Goal: Task Accomplishment & Management: Complete application form

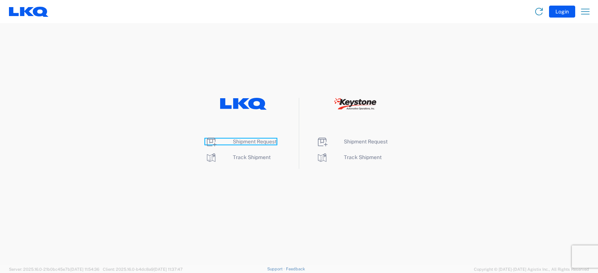
click at [255, 142] on span "Shipment Request" at bounding box center [255, 142] width 44 height 6
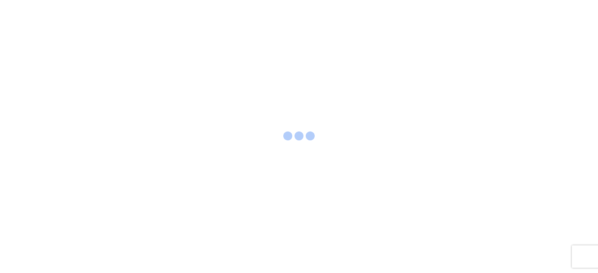
select select "FULL"
select select "LBS"
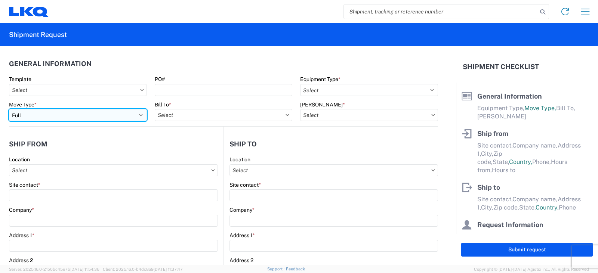
click at [45, 117] on select "Select Full Partial TL" at bounding box center [78, 115] width 138 height 12
select select "PARTIAL_TL"
click at [9, 109] on select "Select Full Partial TL" at bounding box center [78, 115] width 138 height 12
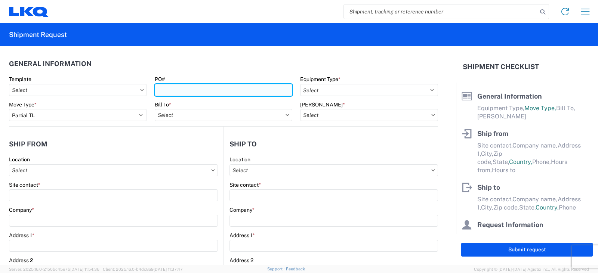
click at [164, 90] on input "PO#" at bounding box center [224, 90] width 138 height 12
type input "TRN#'S TH731018, TH731072"
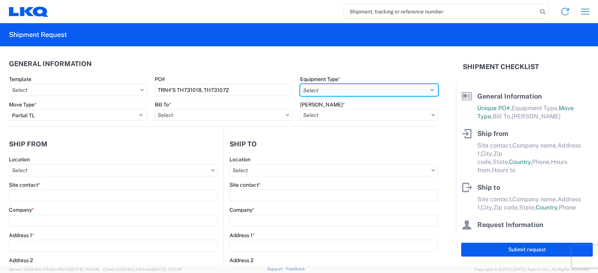
click at [325, 90] on select "Select 53’ Dry Van Flatbed Dropdeck (van) Lowboy (flatbed) Rail" at bounding box center [369, 90] width 138 height 12
select select "STDV"
click at [300, 84] on select "Select 53’ Dry Van Flatbed Dropdeck (van) Lowboy (flatbed) Rail" at bounding box center [369, 90] width 138 height 12
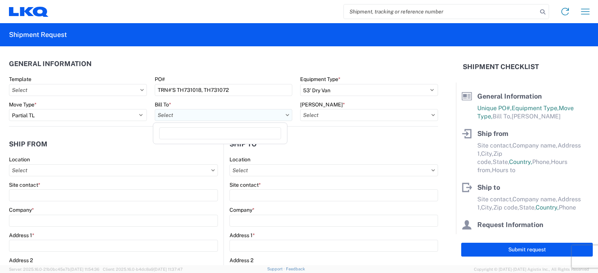
click at [193, 116] on input "Bill To *" at bounding box center [224, 115] width 138 height 12
type input "3095"
click at [189, 150] on div "3095 - [GEOGRAPHIC_DATA] (095)" at bounding box center [220, 148] width 131 height 12
type input "3095 - [GEOGRAPHIC_DATA] (095)"
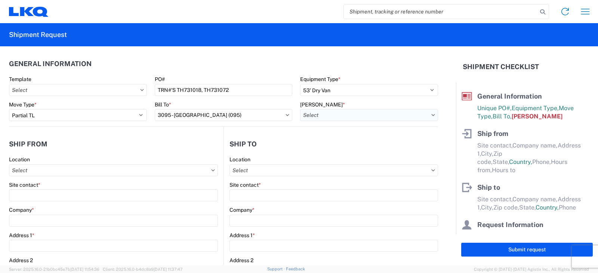
click at [326, 117] on input "[PERSON_NAME] *" at bounding box center [369, 115] width 138 height 12
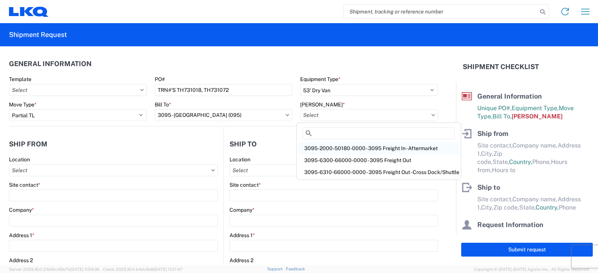
click at [328, 147] on div "3095-2000-50180-0000 - 3095 Freight In - Aftermarket" at bounding box center [378, 148] width 161 height 12
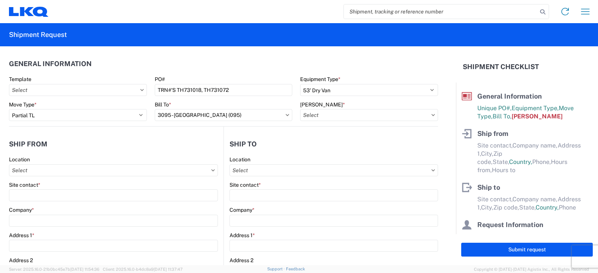
type input "3095-2000-50180-0000 - 3095 Freight In - Aftermarket"
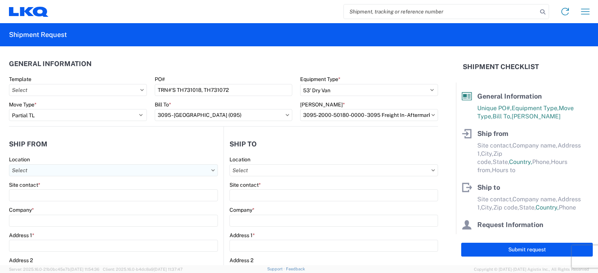
click at [42, 170] on input "Location" at bounding box center [113, 171] width 209 height 12
type input "3238"
click at [47, 203] on div "3238 - Huntington IDC" at bounding box center [76, 204] width 131 height 12
type input "3238 - Huntington IDC"
type input "LKQ Corporation"
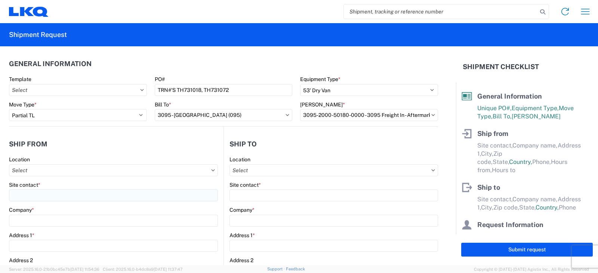
type input "[STREET_ADDRESS]"
type input "Huntington"
type input "46750"
select select "IN"
select select "US"
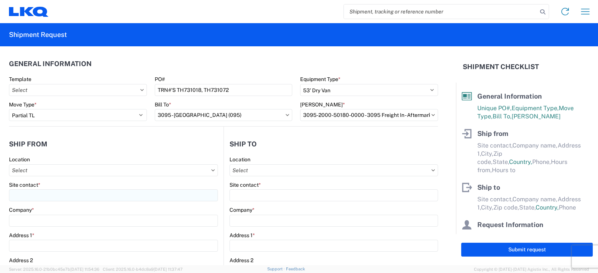
type input "07:00"
type input "17:00"
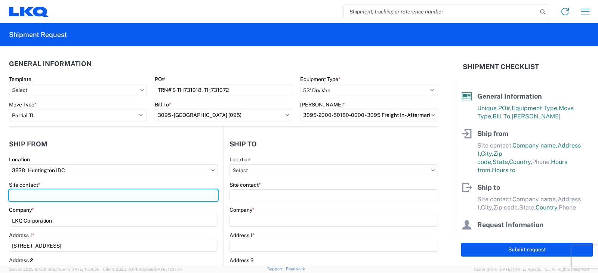
click at [29, 196] on input "Site contact *" at bounding box center [113, 196] width 209 height 12
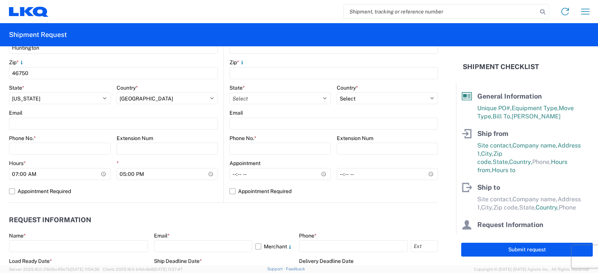
scroll to position [262, 0]
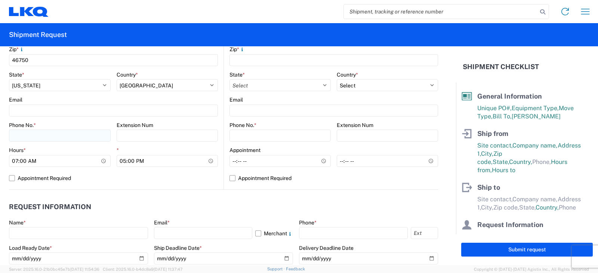
type input "[PERSON_NAME]"
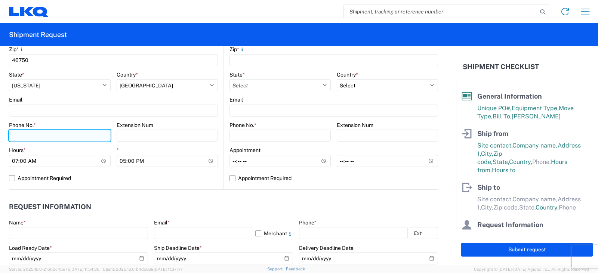
click at [27, 135] on input "Phone No. *" at bounding box center [60, 136] width 102 height 12
type input "[PHONE_NUMBER]"
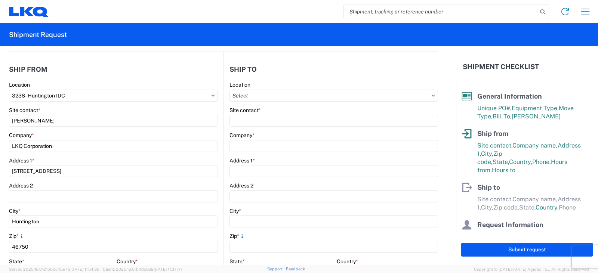
scroll to position [0, 0]
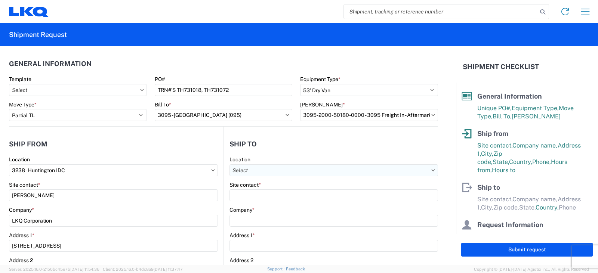
click at [239, 168] on input "Location" at bounding box center [334, 171] width 209 height 12
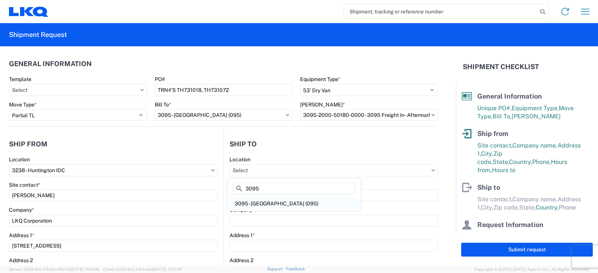
type input "3095"
click at [258, 205] on div "3095 - [GEOGRAPHIC_DATA] (095)" at bounding box center [294, 204] width 131 height 12
type input "3095 - [GEOGRAPHIC_DATA] (095)"
type input "LKQ Corporation"
type input "2500 Scarbrough Dr Ste 100"
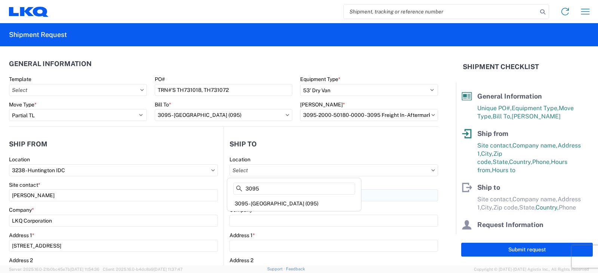
type input "Austin"
type input "78728"
select select "US"
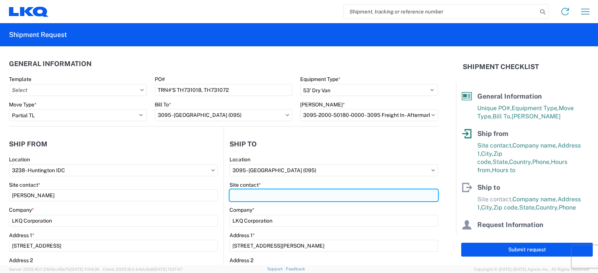
click at [237, 195] on input "Site contact *" at bounding box center [334, 196] width 209 height 12
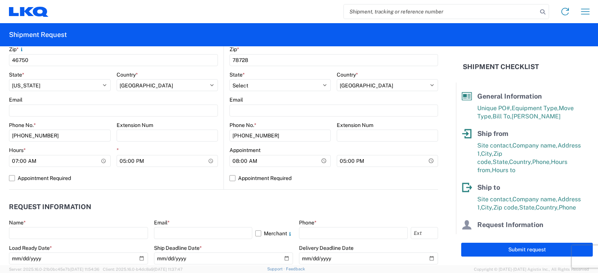
scroll to position [299, 0]
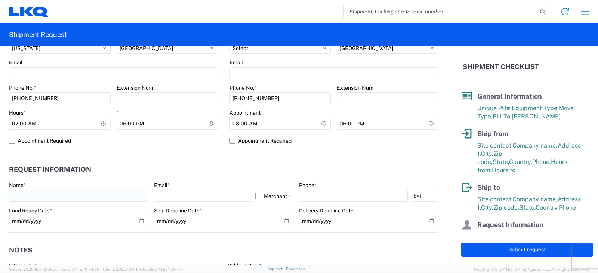
type input "SHIPPING/RECEIVING"
click at [19, 196] on input "text" at bounding box center [78, 196] width 139 height 12
type input "[PERSON_NAME]"
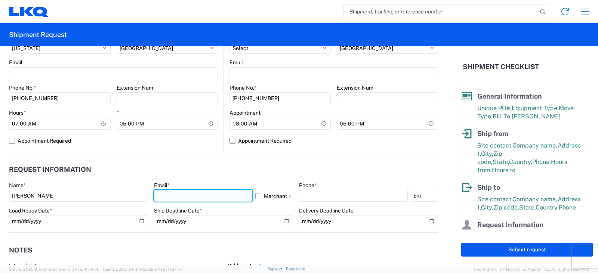
drag, startPoint x: 165, startPoint y: 196, endPoint x: 166, endPoint y: 191, distance: 5.3
click at [165, 196] on input "text" at bounding box center [203, 196] width 98 height 12
type input "[EMAIL_ADDRESS][DOMAIN_NAME]"
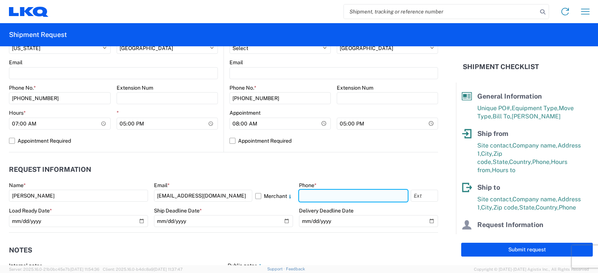
click at [301, 195] on input "text" at bounding box center [353, 196] width 109 height 12
type input "[PHONE_NUMBER]"
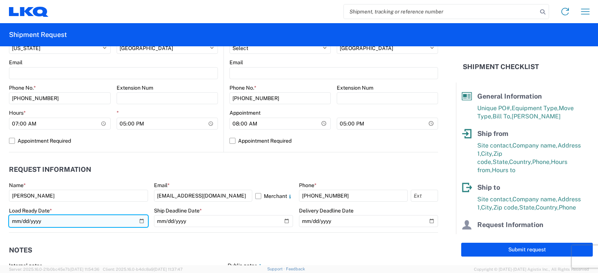
click at [138, 221] on input "date" at bounding box center [78, 221] width 139 height 12
type input "[DATE]"
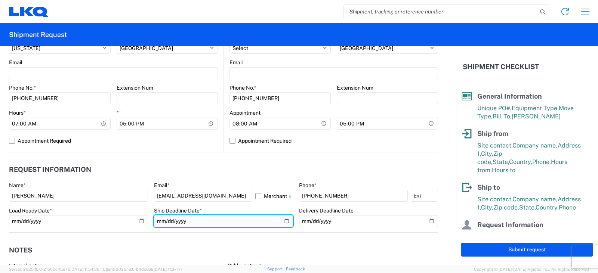
click at [282, 219] on input "date" at bounding box center [223, 221] width 139 height 12
type input "[DATE]"
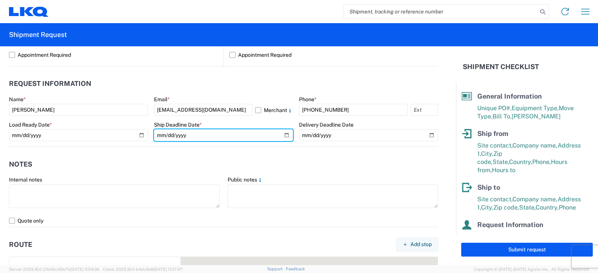
scroll to position [411, 0]
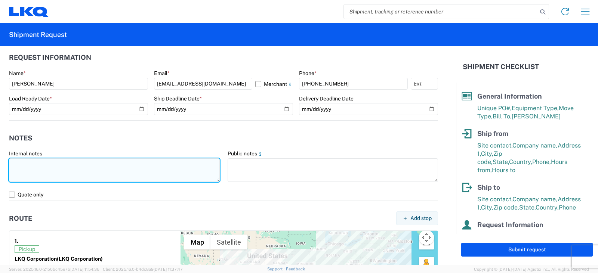
click at [13, 162] on textarea at bounding box center [114, 171] width 211 height 24
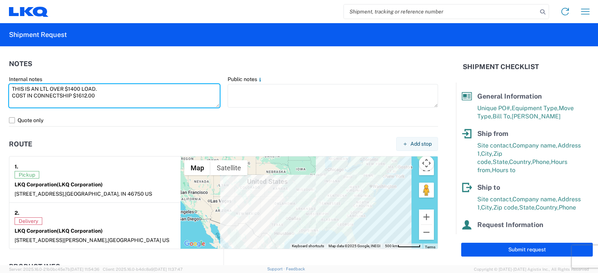
scroll to position [486, 0]
click at [71, 95] on textarea "THIS IS AN LTL OVER $1400 LOAD. COST IN CONNECTSHIP $1612.00" at bounding box center [114, 96] width 211 height 24
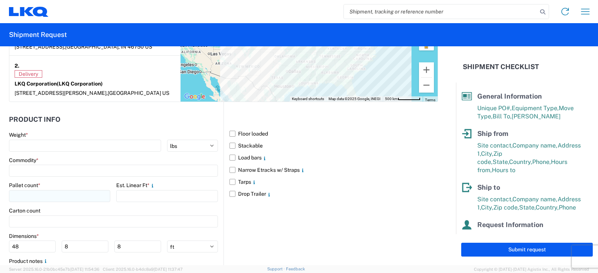
scroll to position [673, 0]
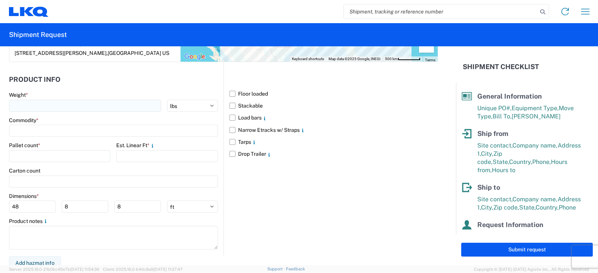
type textarea "THIS IS AN LTL OVER $1400 LOAD. COST IN CONNECTSHIP IS $1612.00"
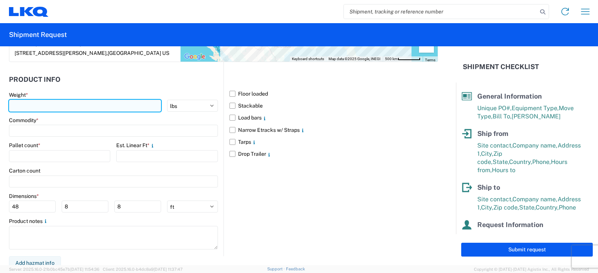
click at [16, 104] on input "number" at bounding box center [85, 106] width 152 height 12
type input "3170"
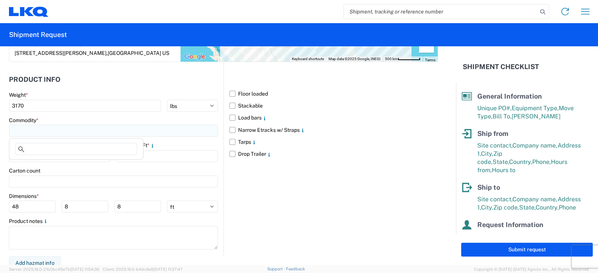
click at [24, 131] on input at bounding box center [113, 131] width 209 height 12
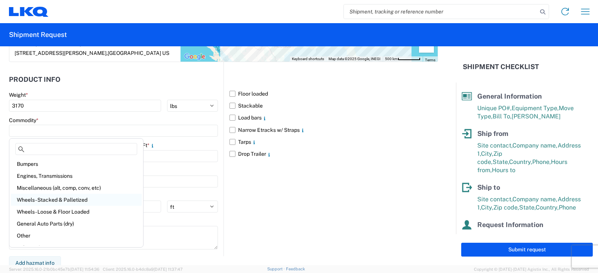
click at [37, 200] on div "Wheels - Stacked & Palletized" at bounding box center [76, 200] width 131 height 12
type input "Wheels - Stacked & Palletized"
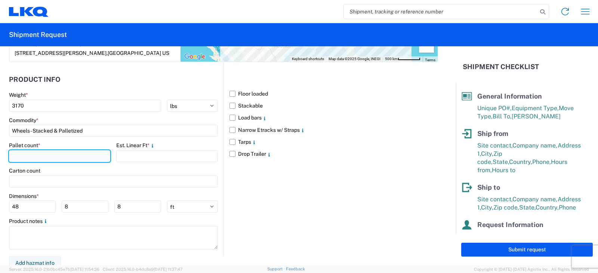
click at [15, 155] on input "number" at bounding box center [59, 156] width 101 height 12
type input "4"
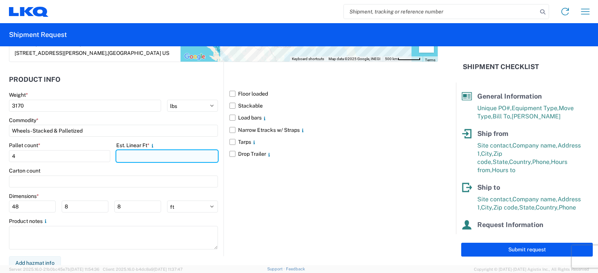
click at [117, 155] on input "number" at bounding box center [166, 156] width 101 height 12
type input "8"
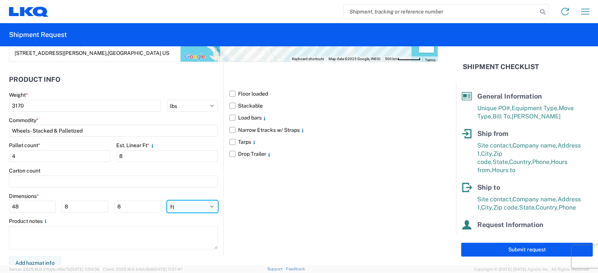
click at [207, 207] on select "ft in cm" at bounding box center [192, 207] width 51 height 12
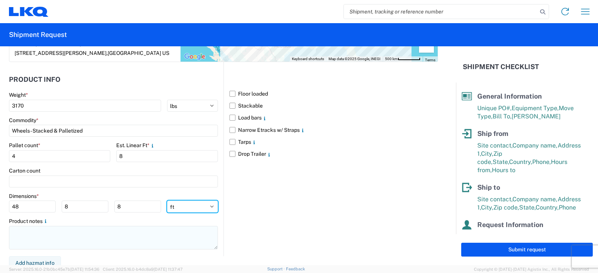
select select "IN"
click at [167, 201] on select "ft in cm" at bounding box center [192, 207] width 51 height 12
type input "576"
type input "96"
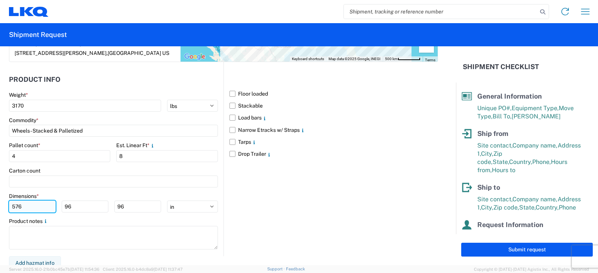
drag, startPoint x: 26, startPoint y: 207, endPoint x: 9, endPoint y: 207, distance: 16.8
click at [9, 207] on input "576" at bounding box center [32, 207] width 47 height 12
type input "48"
type input "42"
type input "88"
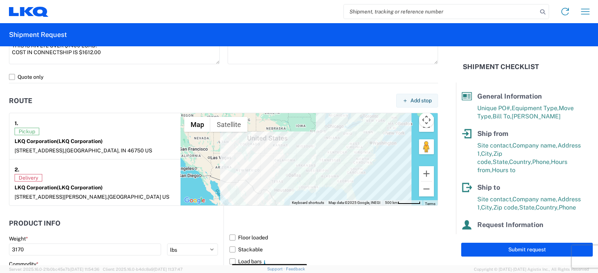
scroll to position [524, 0]
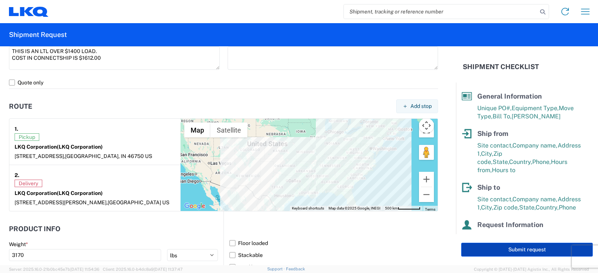
click at [518, 250] on button "Submit request" at bounding box center [527, 250] width 132 height 14
select select "US"
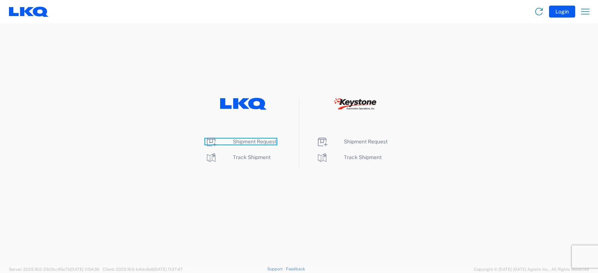
click at [254, 140] on span "Shipment Request" at bounding box center [255, 142] width 44 height 6
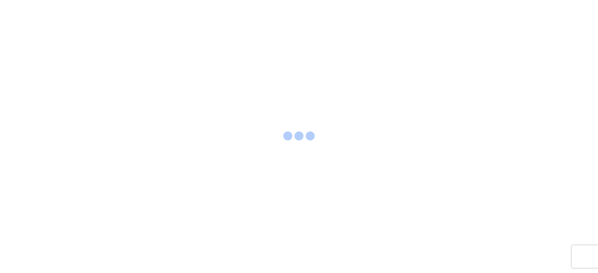
select select "FULL"
select select "LBS"
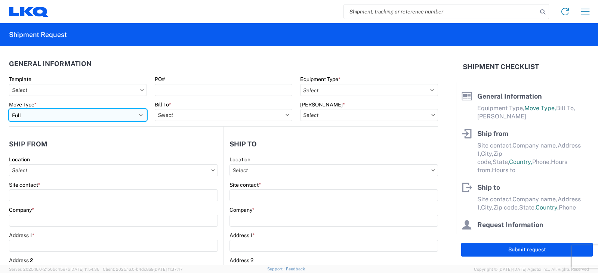
click at [49, 116] on select "Select Full Partial TL" at bounding box center [78, 115] width 138 height 12
select select "PARTIAL_TL"
click at [9, 109] on select "Select Full Partial TL" at bounding box center [78, 115] width 138 height 12
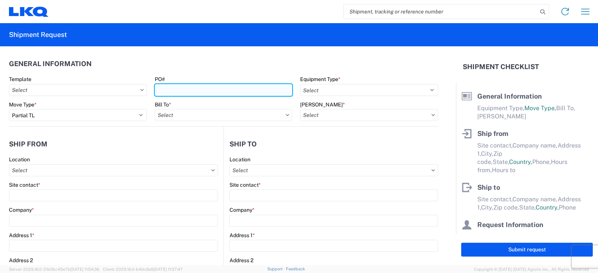
click at [173, 89] on input "PO#" at bounding box center [224, 90] width 138 height 12
type input "TRN#'S TH731071, TH731017"
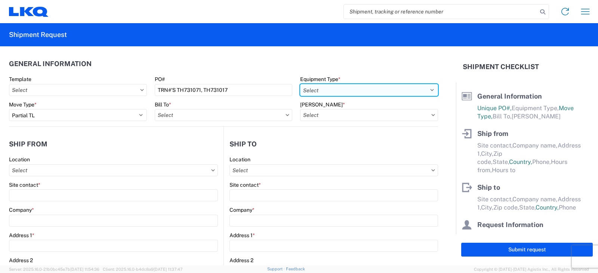
click at [337, 90] on select "Select 53’ Dry Van Flatbed Dropdeck (van) Lowboy (flatbed) Rail" at bounding box center [369, 90] width 138 height 12
select select "STDV"
click at [300, 84] on select "Select 53’ Dry Van Flatbed Dropdeck (van) Lowboy (flatbed) Rail" at bounding box center [369, 90] width 138 height 12
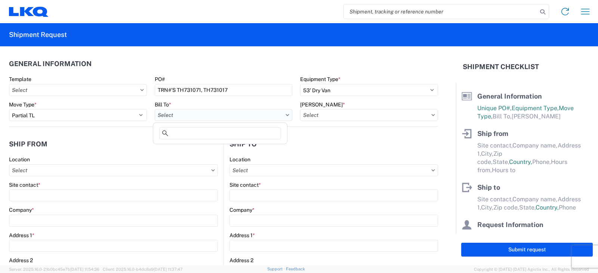
click at [182, 114] on input "Bill To *" at bounding box center [224, 115] width 138 height 12
type input "3091"
click at [186, 147] on div "3091 - Phoenix (091)" at bounding box center [220, 148] width 131 height 12
type input "3091 - Phoenix (091)"
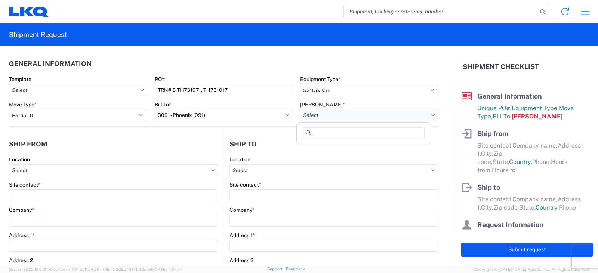
click at [323, 113] on input "[PERSON_NAME] *" at bounding box center [369, 115] width 138 height 12
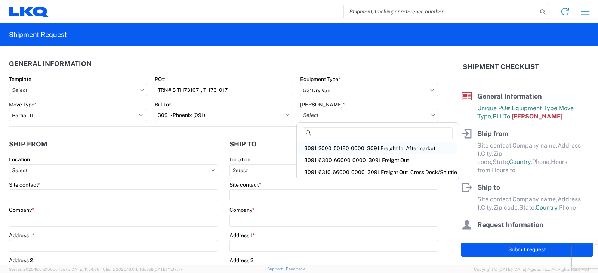
click at [320, 150] on div "3091-2000-50180-0000 - 3091 Freight In - Aftermarket" at bounding box center [377, 148] width 159 height 12
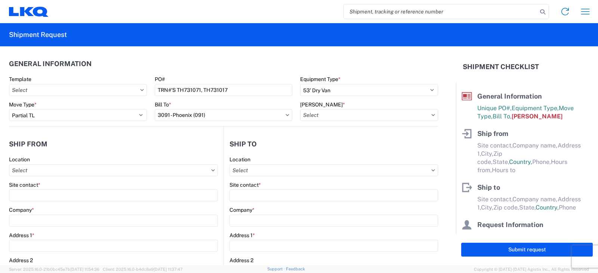
type input "3091-2000-50180-0000 - 3091 Freight In - Aftermarket"
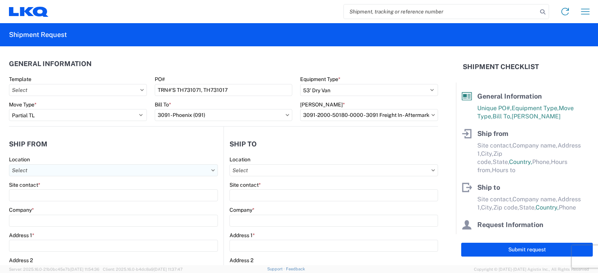
click at [39, 168] on input "Location" at bounding box center [113, 171] width 209 height 12
type input "3238"
click at [38, 201] on div "3238 - Huntington IDC" at bounding box center [76, 204] width 131 height 12
type input "3238 - Huntington IDC"
type input "LKQ Corporation"
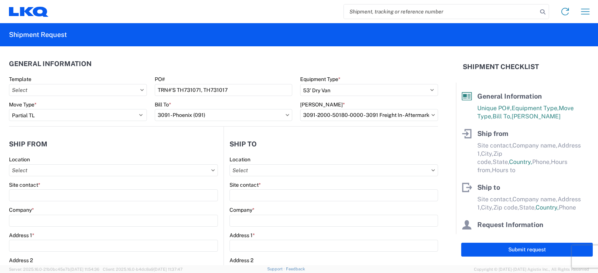
type input "[STREET_ADDRESS]"
type input "Huntington"
type input "46750"
select select "IN"
select select "US"
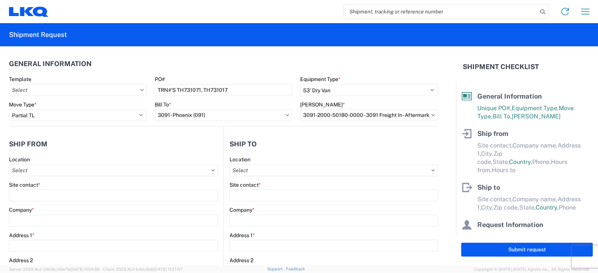
type input "07:00"
type input "17:00"
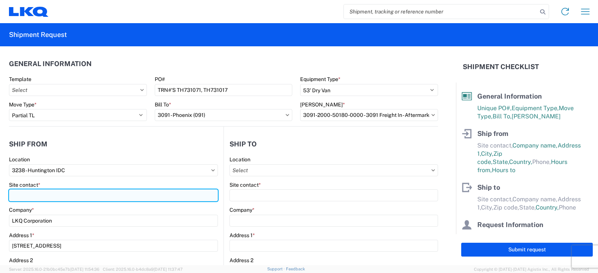
click at [19, 197] on input "Site contact *" at bounding box center [113, 196] width 209 height 12
type input "[PERSON_NAME]"
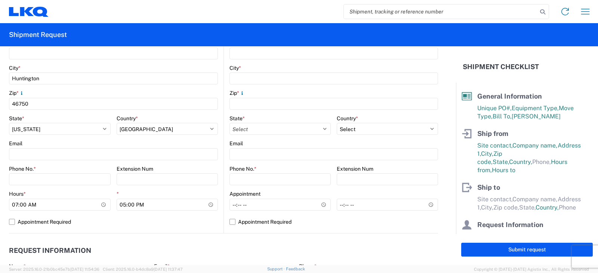
scroll to position [262, 0]
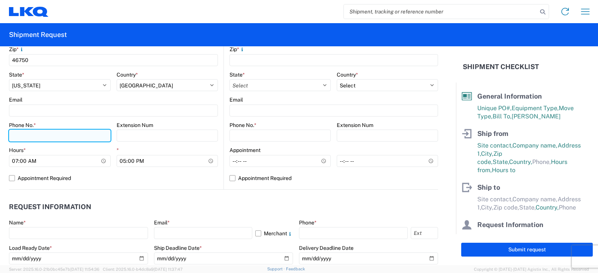
click at [25, 137] on input "Phone No. *" at bounding box center [60, 136] width 102 height 12
type input "[PHONE_NUMBER]"
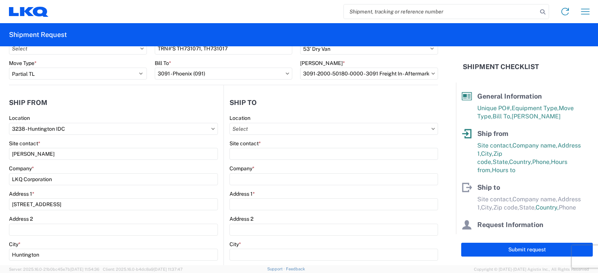
scroll to position [0, 0]
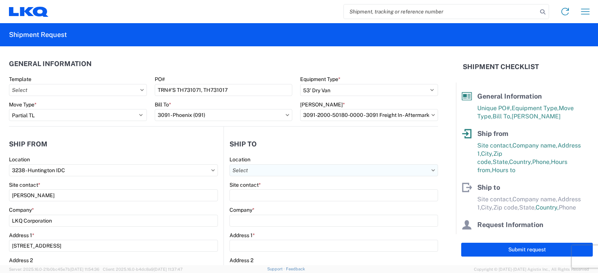
click at [243, 171] on input "Location" at bounding box center [334, 171] width 209 height 12
type input "3091"
click at [259, 204] on div "3091 - Phoenix (091)" at bounding box center [294, 204] width 131 height 12
type input "3091 - Phoenix (091)"
type input "LKQ Corporation"
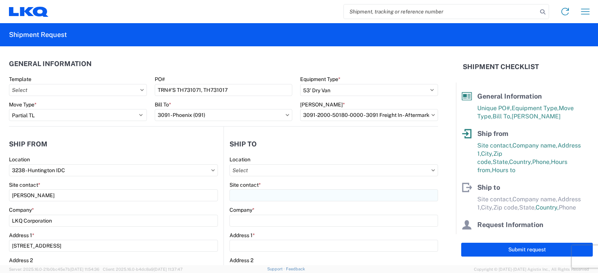
type input "[STREET_ADDRESS]"
type input "Phoenix"
type input "85040"
select select "AZ"
select select "US"
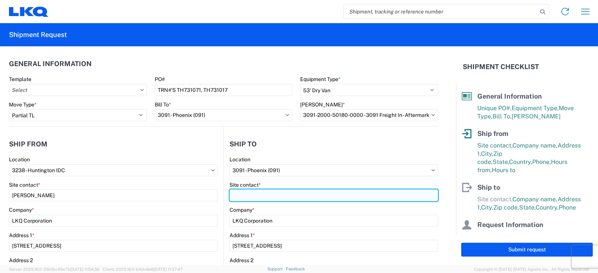
click at [236, 195] on input "Site contact *" at bounding box center [334, 196] width 209 height 12
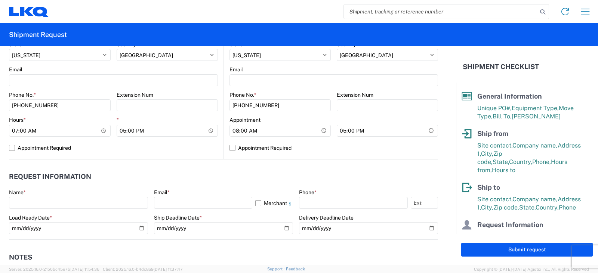
scroll to position [299, 0]
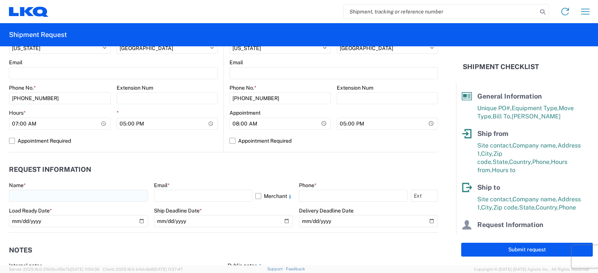
type input "SHIPPING/RECEIVING"
click at [19, 196] on input "text" at bounding box center [78, 196] width 139 height 12
type input "[PERSON_NAME]"
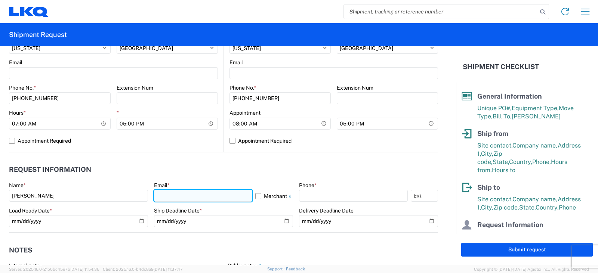
click at [165, 196] on input "text" at bounding box center [203, 196] width 98 height 12
type input "[EMAIL_ADDRESS][DOMAIN_NAME]"
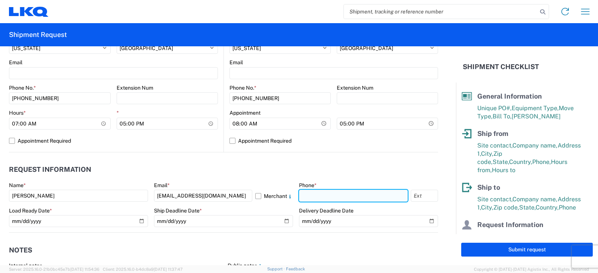
click at [306, 193] on input "text" at bounding box center [353, 196] width 109 height 12
type input "[PHONE_NUMBER]"
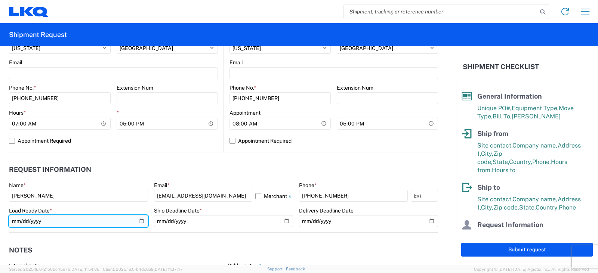
click at [138, 222] on input "date" at bounding box center [78, 221] width 139 height 12
type input "[DATE]"
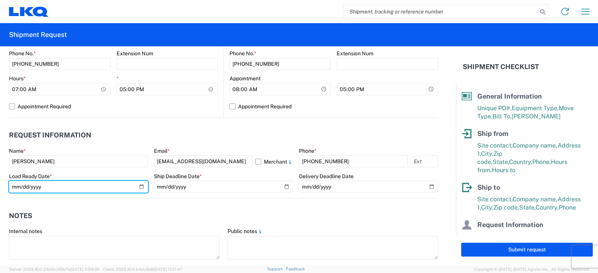
scroll to position [337, 0]
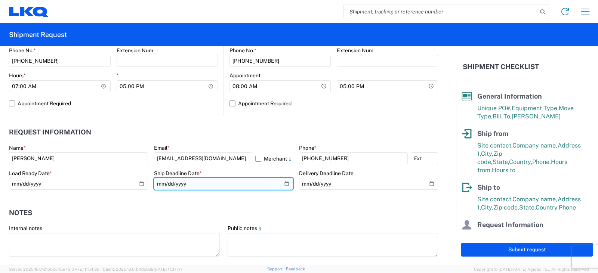
click at [284, 183] on input "date" at bounding box center [223, 184] width 139 height 12
type input "[DATE]"
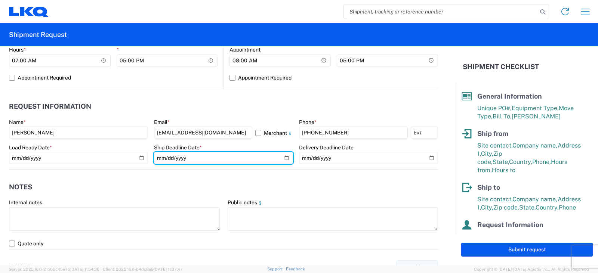
scroll to position [374, 0]
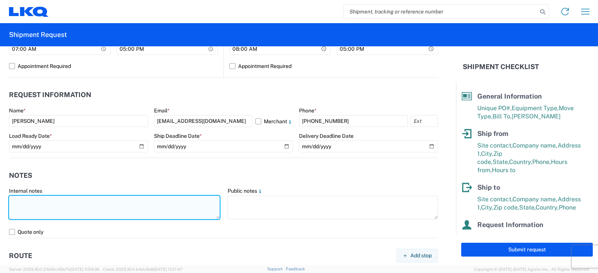
click at [15, 200] on textarea at bounding box center [114, 208] width 211 height 24
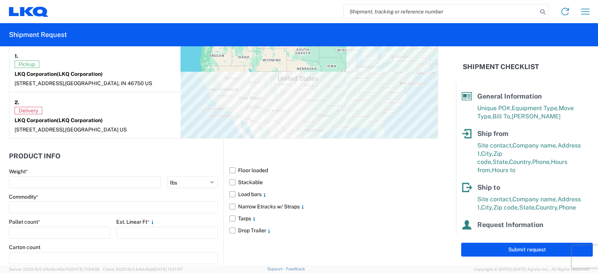
scroll to position [598, 0]
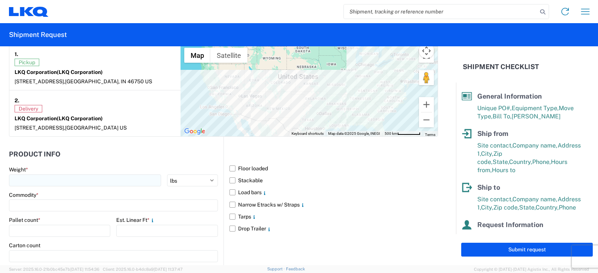
type textarea "THIS IS AN LTL OVER $1400 LOAD. COST IN CONNECTSHIP IS $2370.14"
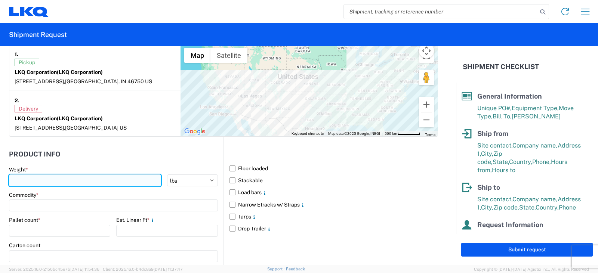
click at [13, 180] on input "number" at bounding box center [85, 181] width 152 height 12
type input "4410"
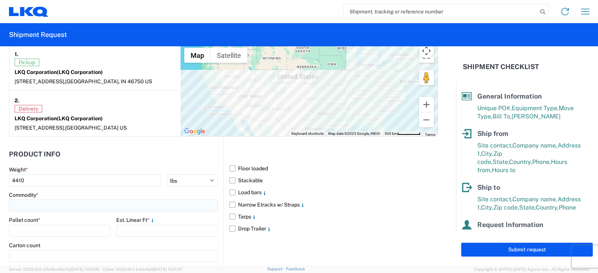
click at [51, 206] on input at bounding box center [113, 206] width 209 height 12
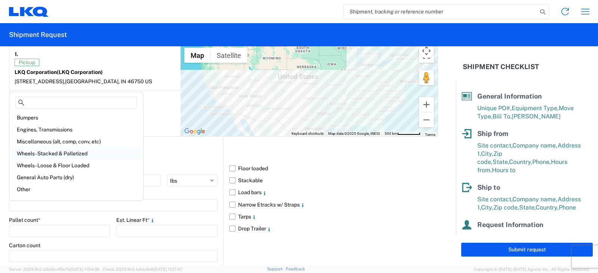
click at [35, 153] on div "Wheels - Stacked & Palletized" at bounding box center [76, 154] width 131 height 12
type input "Wheels - Stacked & Palletized"
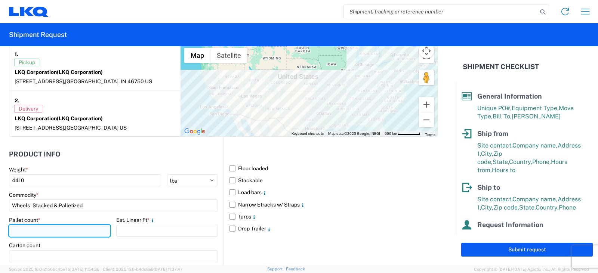
click at [17, 229] on input "number" at bounding box center [59, 231] width 101 height 12
type input "6"
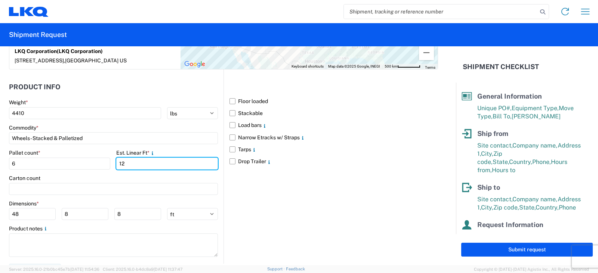
scroll to position [673, 0]
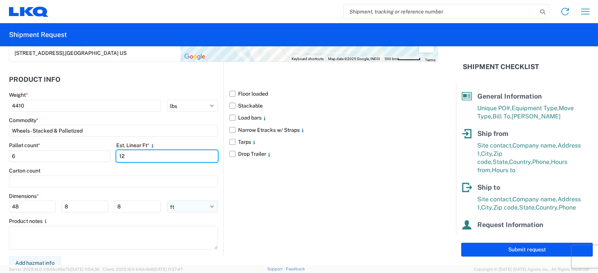
type input "12"
click at [210, 206] on select "ft in cm" at bounding box center [192, 207] width 51 height 12
select select "IN"
click at [167, 201] on select "ft in cm" at bounding box center [192, 207] width 51 height 12
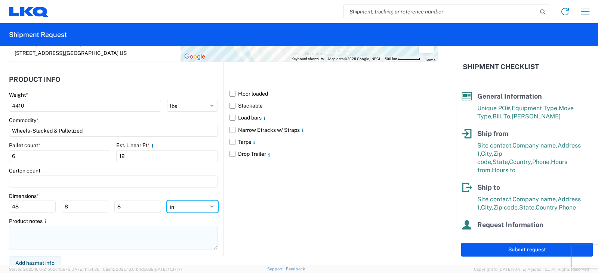
type input "576"
type input "96"
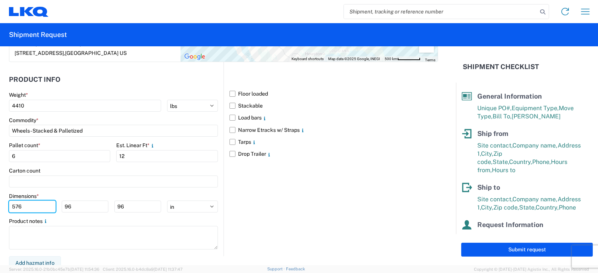
drag, startPoint x: 22, startPoint y: 205, endPoint x: 0, endPoint y: 208, distance: 22.3
click at [0, 208] on form "General Information Template PO# TRN#'S TH731071, TH731017 Equipment Type * Sel…" at bounding box center [228, 155] width 456 height 219
type input "48"
type input "42"
type input "88"
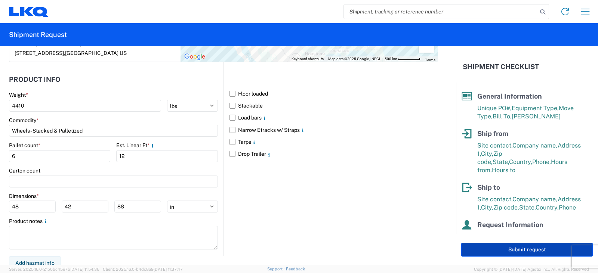
click at [517, 249] on button "Submit request" at bounding box center [527, 250] width 132 height 14
select select "IN"
select select "US"
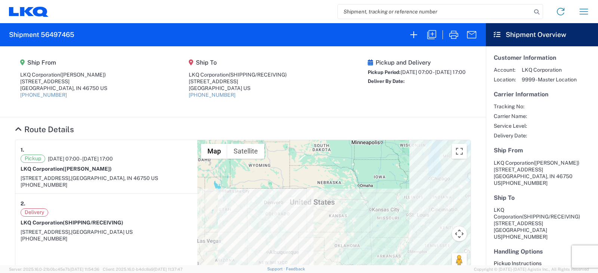
click at [318, 103] on agx-shipment-main-routing-info "Ship From LKQ Corporation ([PERSON_NAME]) [STREET_ADDRESS] [PHONE_NUMBER] Ship …" at bounding box center [243, 82] width 456 height 56
